Goal: Task Accomplishment & Management: Use online tool/utility

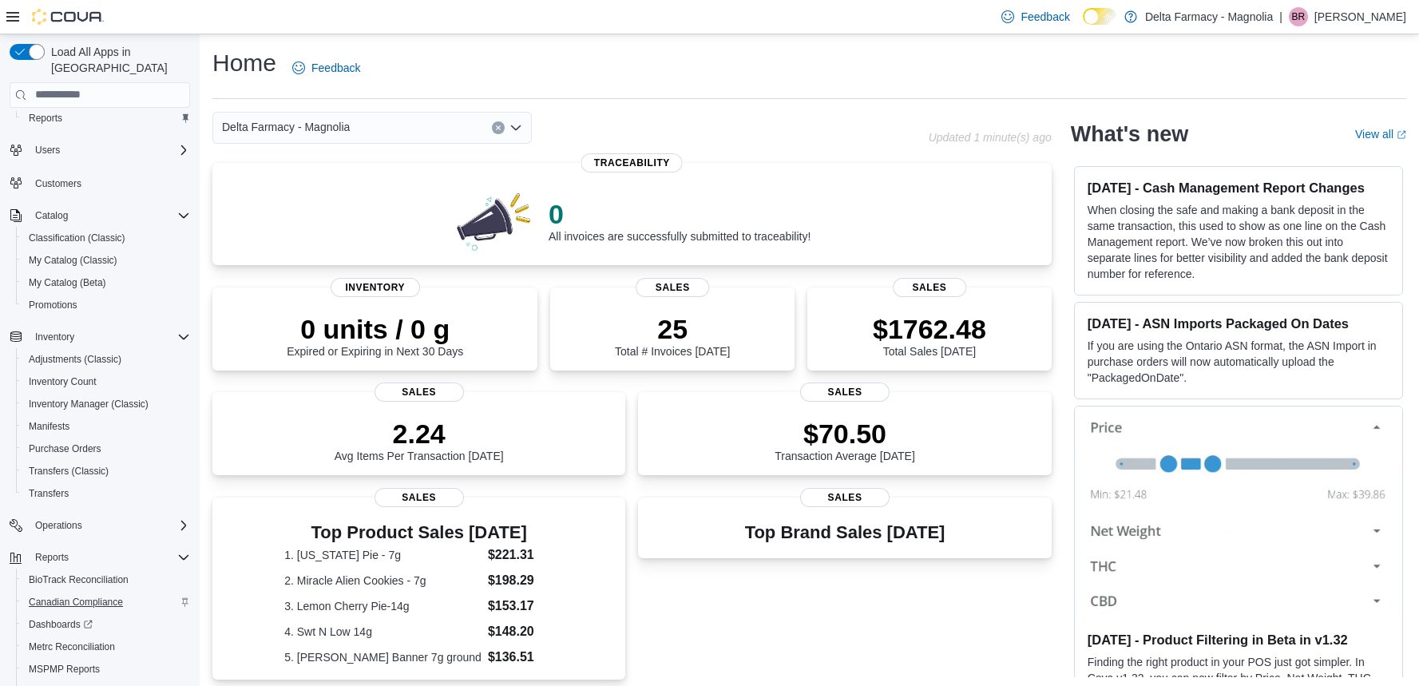
scroll to position [111, 0]
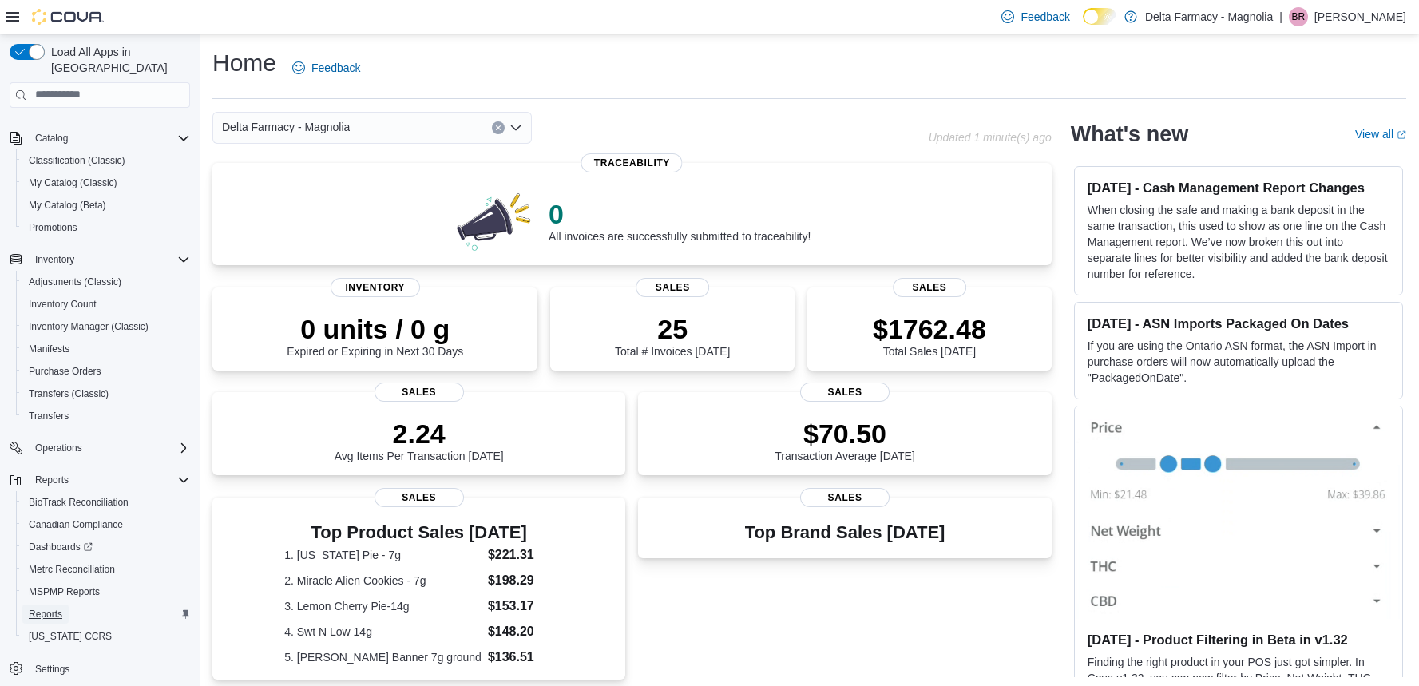
click at [62, 605] on span "Reports" at bounding box center [46, 614] width 34 height 19
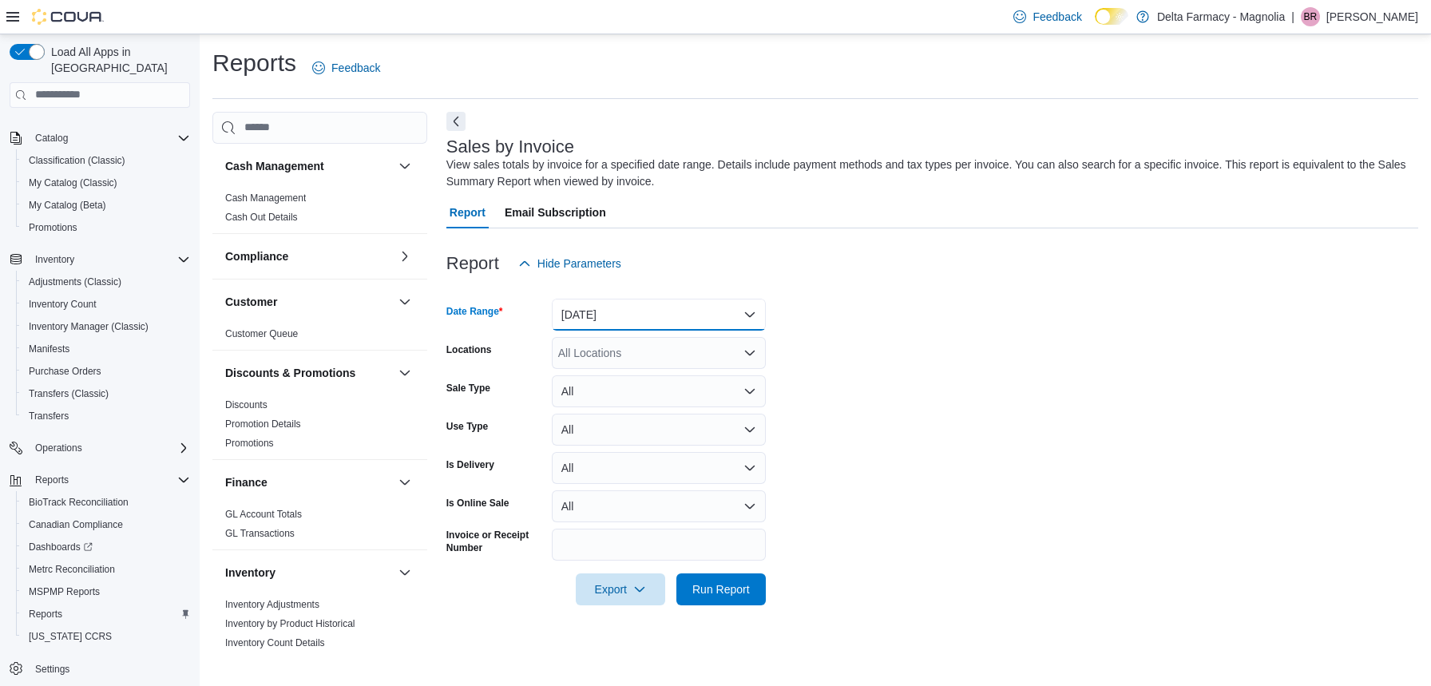
click at [743, 311] on button "Yesterday" at bounding box center [659, 315] width 214 height 32
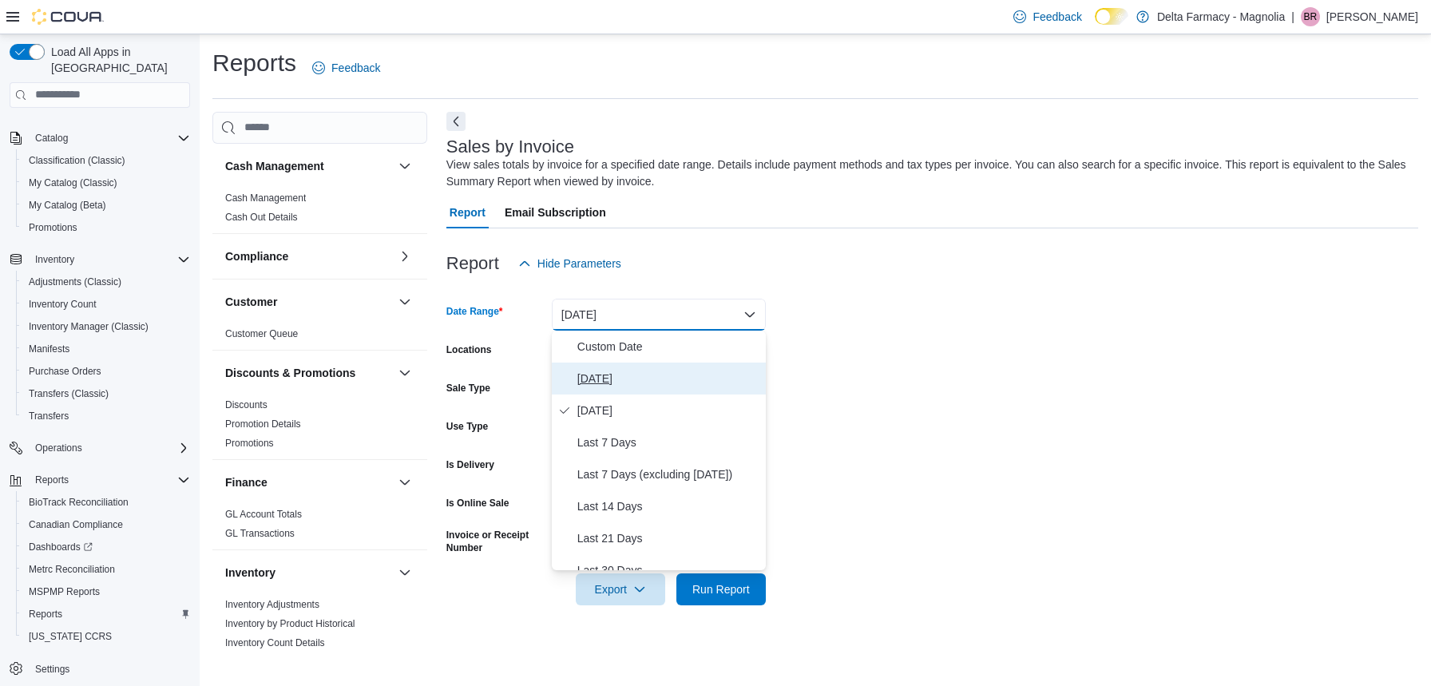
click at [649, 385] on span "Today" at bounding box center [668, 378] width 182 height 19
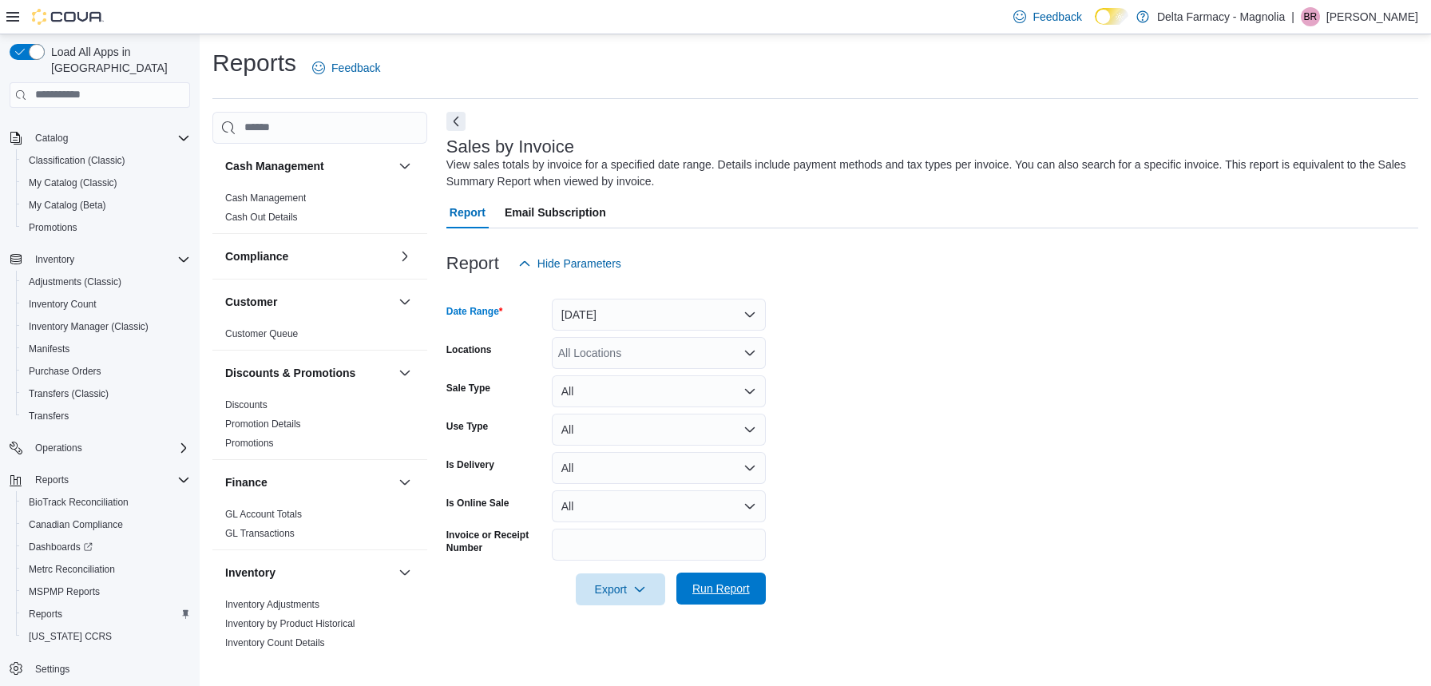
click at [720, 583] on span "Run Report" at bounding box center [720, 589] width 57 height 16
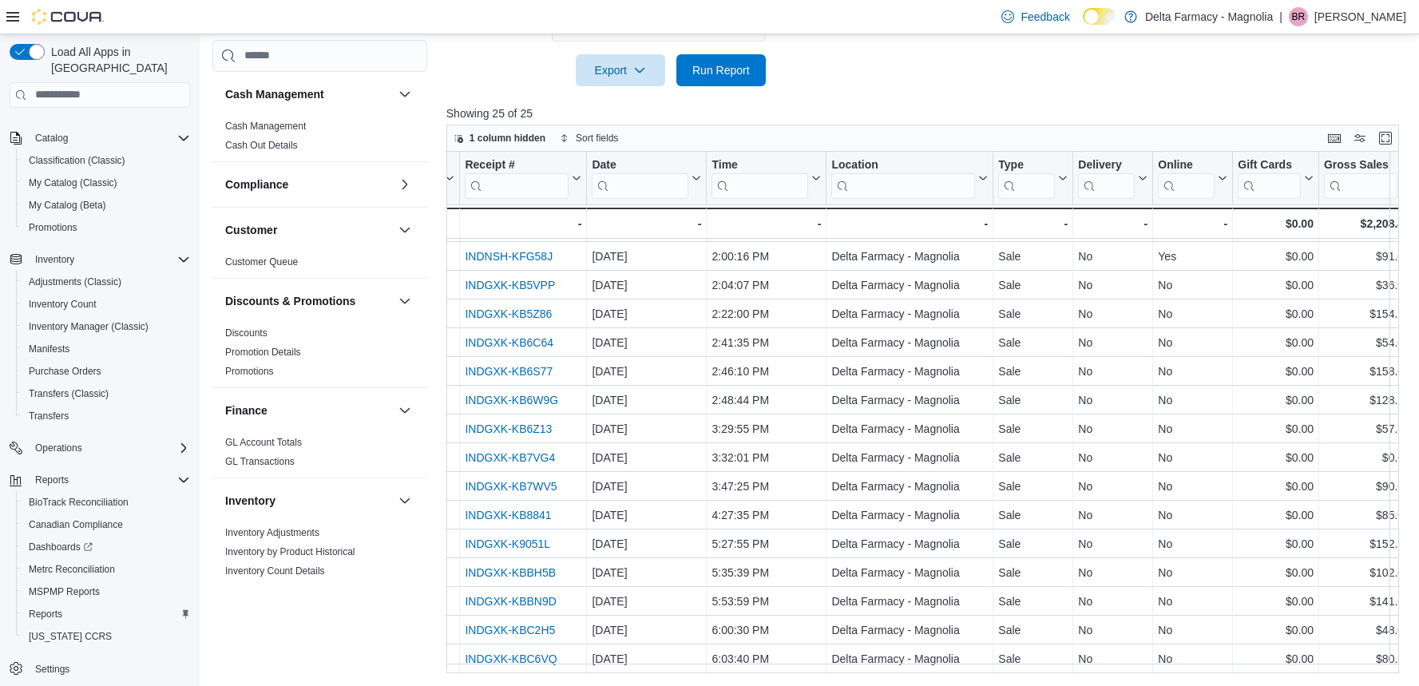
scroll to position [293, 75]
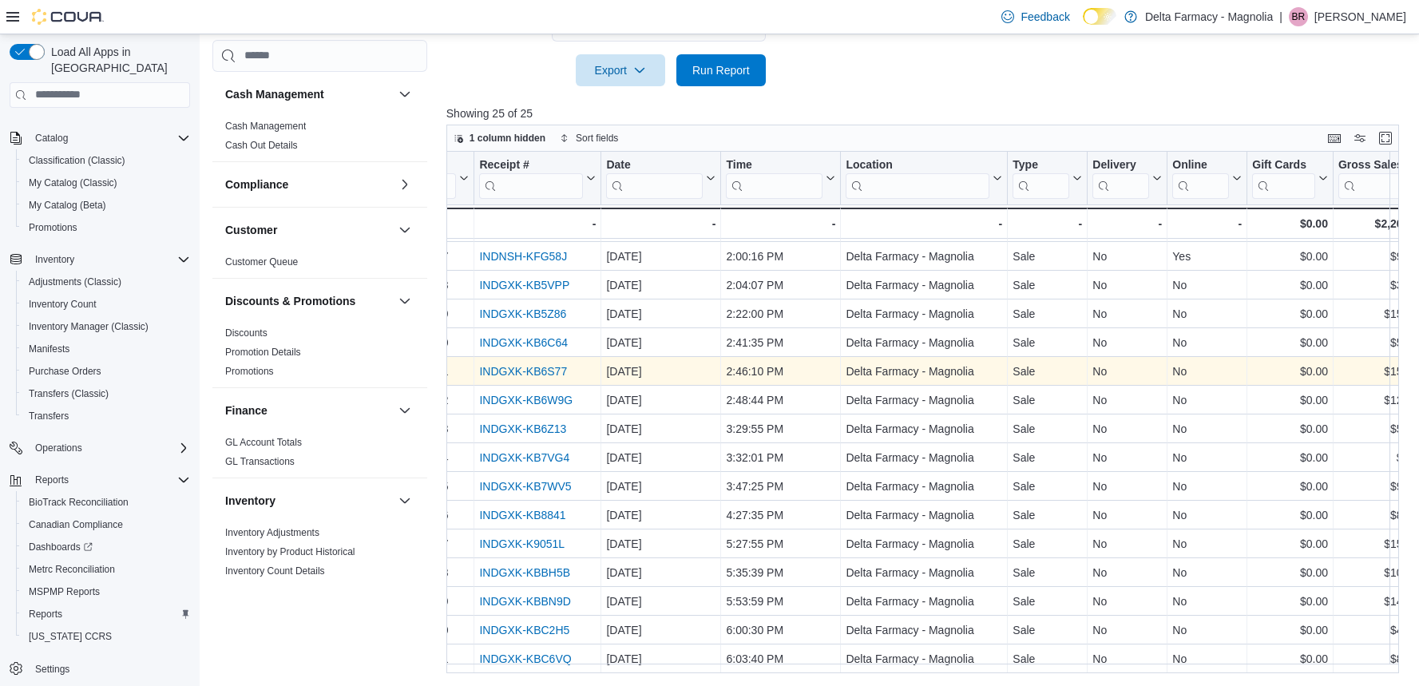
click at [531, 365] on link "INDGXK-KB6S77" at bounding box center [523, 371] width 88 height 13
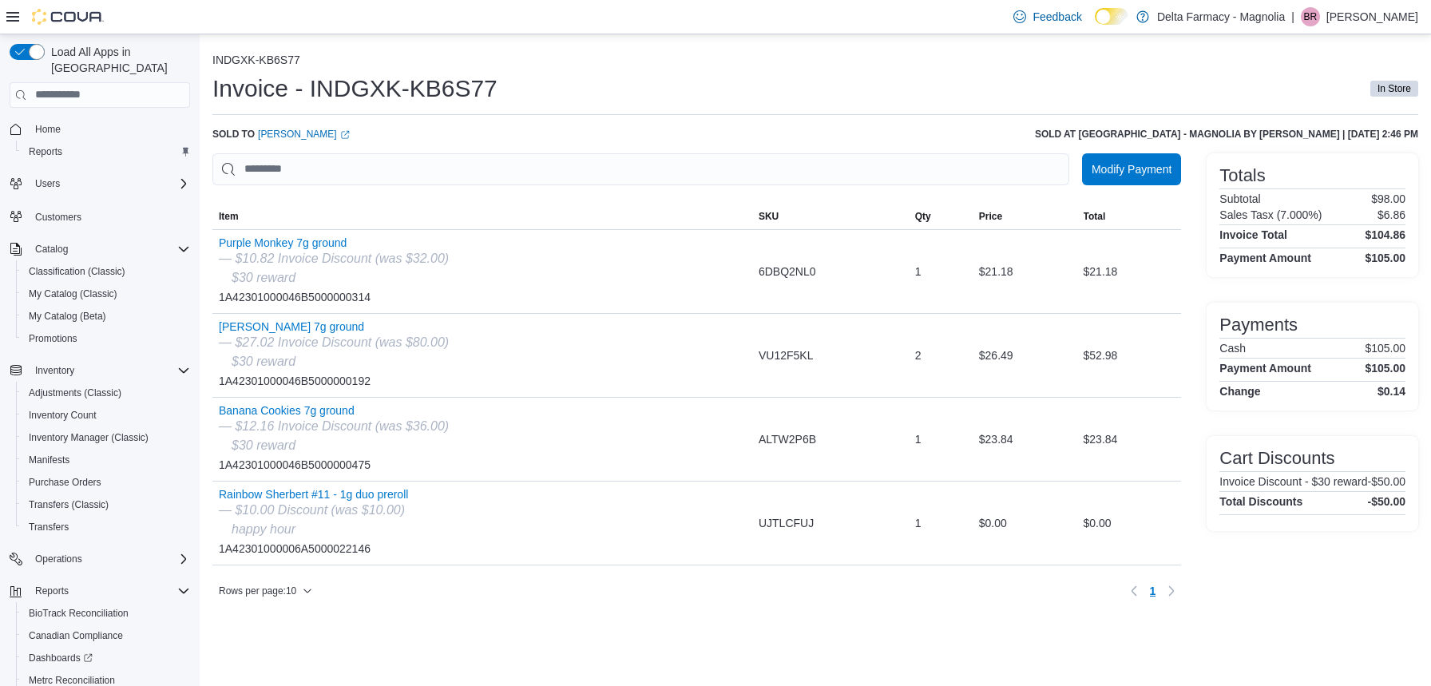
click at [189, 18] on div "Feedback Dark Mode Delta Farmacy - Magnolia | BR Brandon Riggio" at bounding box center [715, 17] width 1431 height 34
